Goal: Find specific page/section: Find specific page/section

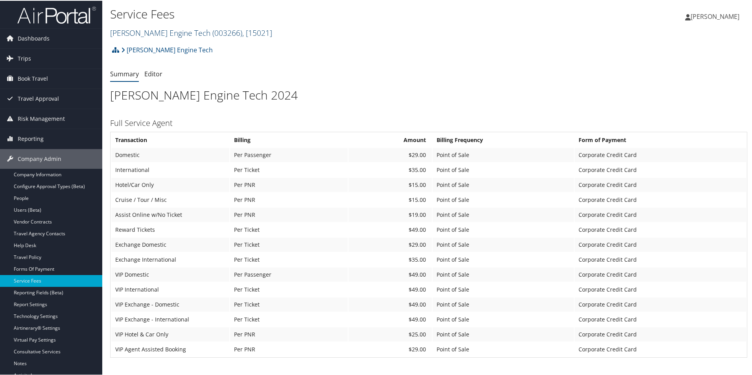
click at [134, 33] on link "Hartzell Engine Tech ( 003266 ) , [ 15021 ]" at bounding box center [191, 32] width 162 height 11
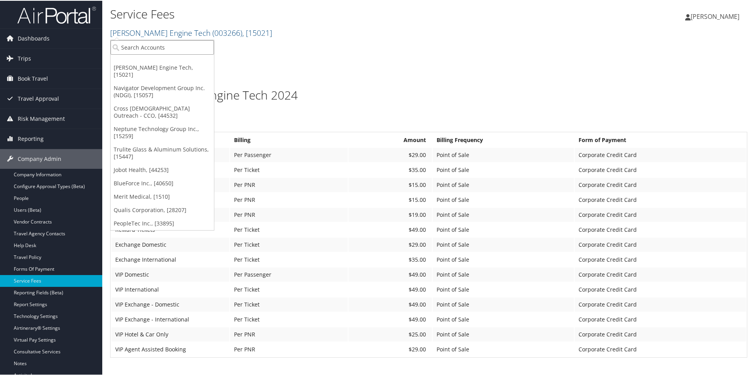
click at [135, 47] on input "search" at bounding box center [162, 46] width 103 height 15
type input "d"
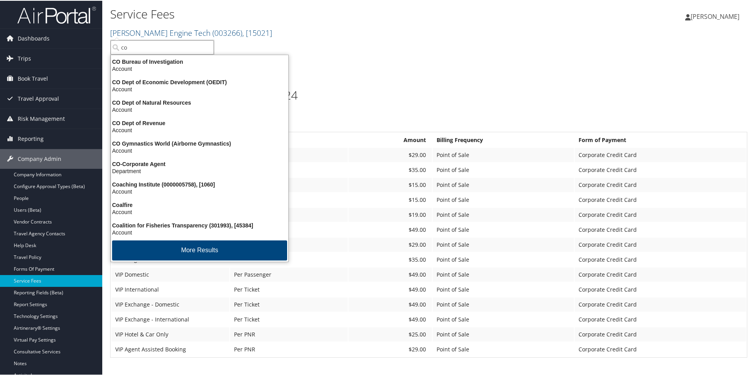
type input "c"
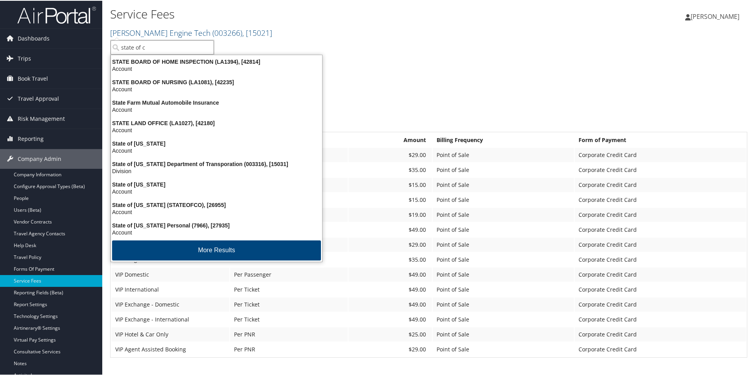
type input "state of co"
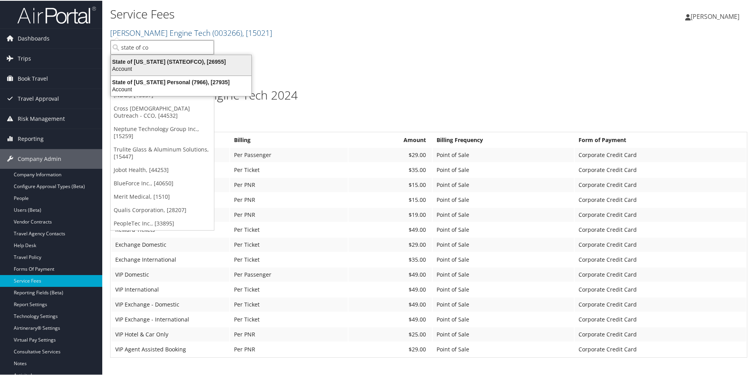
click at [152, 62] on div "State of Colorado (STATEOFCO), [26955]" at bounding box center [181, 60] width 150 height 7
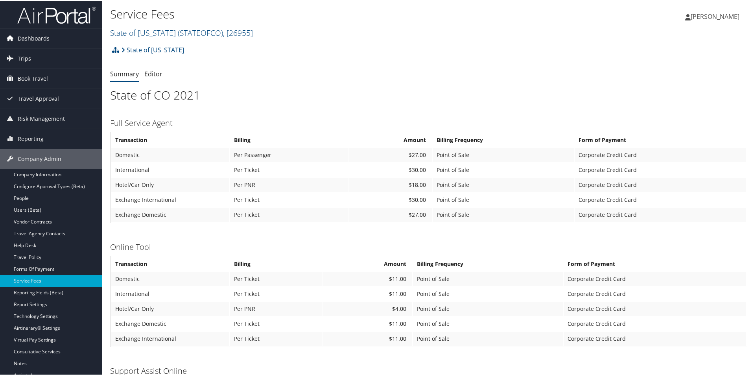
click at [38, 35] on span "Dashboards" at bounding box center [34, 38] width 32 height 20
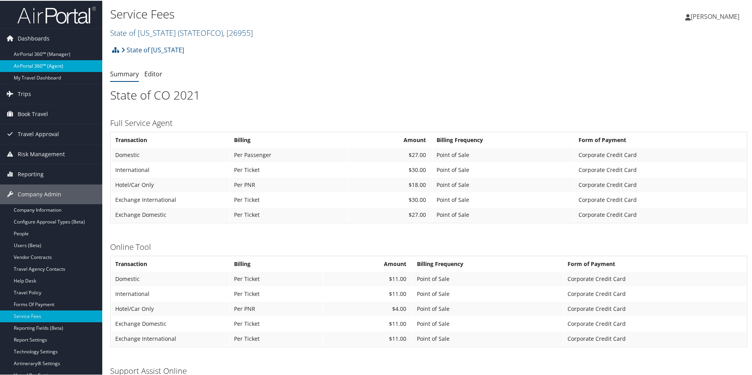
click at [50, 69] on link "AirPortal 360™ (Agent)" at bounding box center [51, 65] width 102 height 12
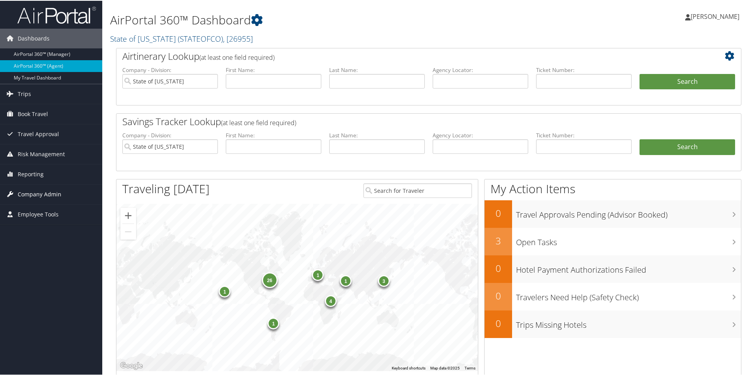
click at [29, 192] on span "Company Admin" at bounding box center [40, 194] width 44 height 20
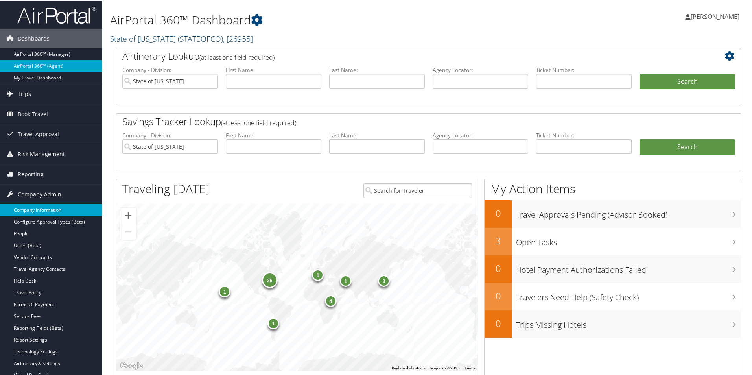
click at [39, 208] on link "Company Information" at bounding box center [51, 209] width 102 height 12
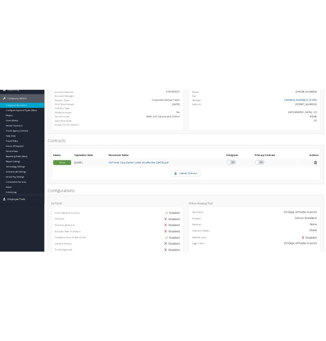
scroll to position [157, 0]
